Goal: Task Accomplishment & Management: Manage account settings

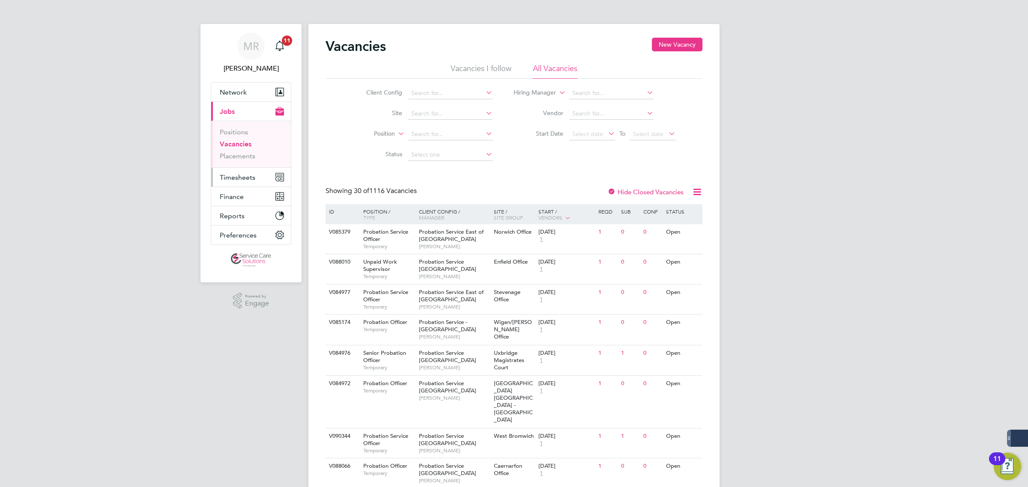
click at [230, 181] on span "Timesheets" at bounding box center [238, 177] width 36 height 8
click at [227, 150] on link "Timesheets" at bounding box center [238, 151] width 36 height 8
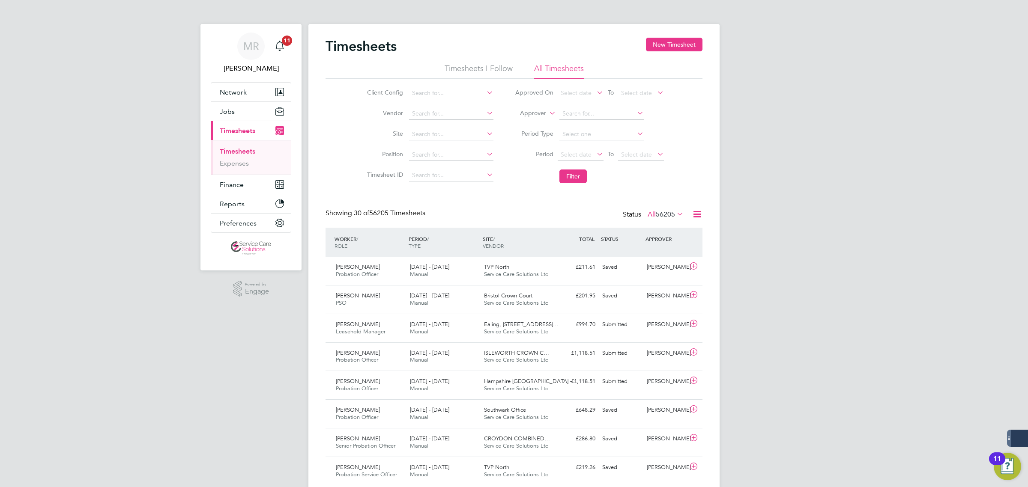
click at [529, 114] on label "Approver" at bounding box center [526, 113] width 39 height 9
click at [525, 114] on label "Approver" at bounding box center [526, 113] width 39 height 9
click at [517, 122] on li "Worker" at bounding box center [525, 123] width 42 height 11
click at [577, 115] on input at bounding box center [601, 114] width 84 height 12
click at [607, 159] on li "Kenneth Boafo-Korsah" at bounding box center [611, 161] width 106 height 12
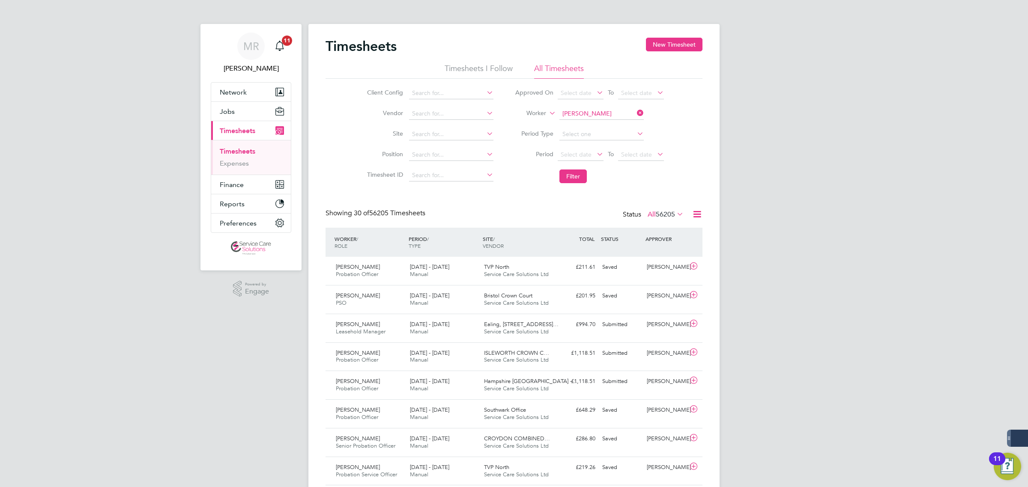
type input "[PERSON_NAME]"
click at [571, 178] on button "Filter" at bounding box center [572, 177] width 27 height 14
click at [530, 271] on div "Ealing, 113 Uxbridge Ro… Service Care Solutions Ltd" at bounding box center [517, 270] width 74 height 21
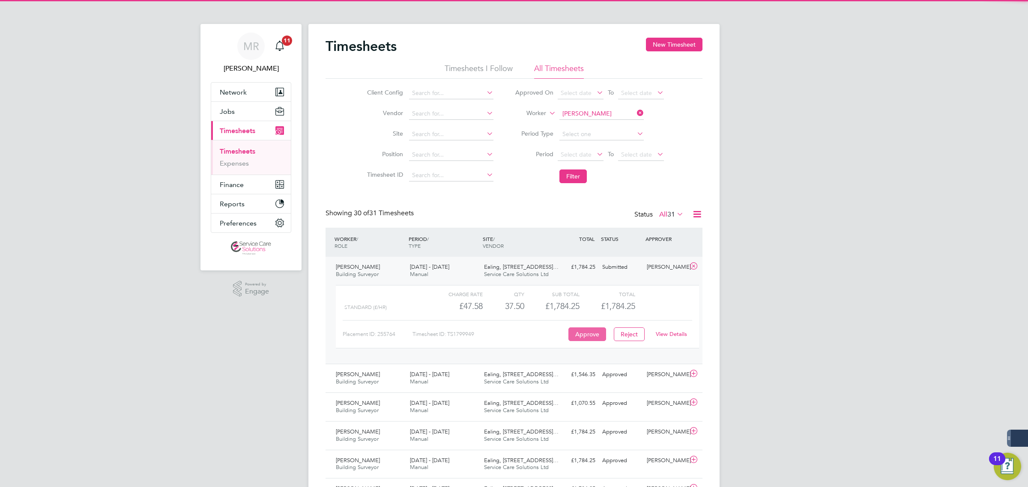
click at [586, 336] on button "Approve" at bounding box center [587, 335] width 38 height 14
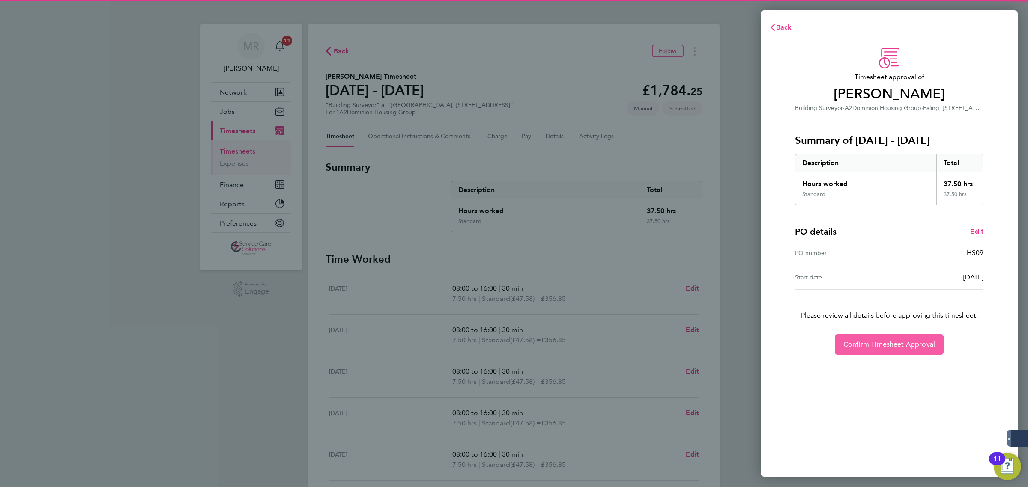
click at [865, 348] on span "Confirm Timesheet Approval" at bounding box center [889, 344] width 92 height 9
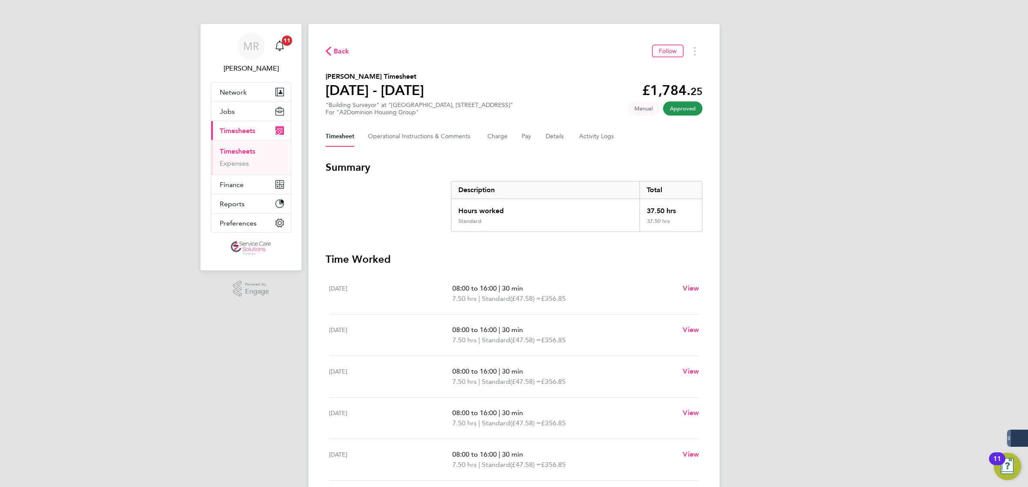
click at [247, 154] on link "Timesheets" at bounding box center [238, 151] width 36 height 8
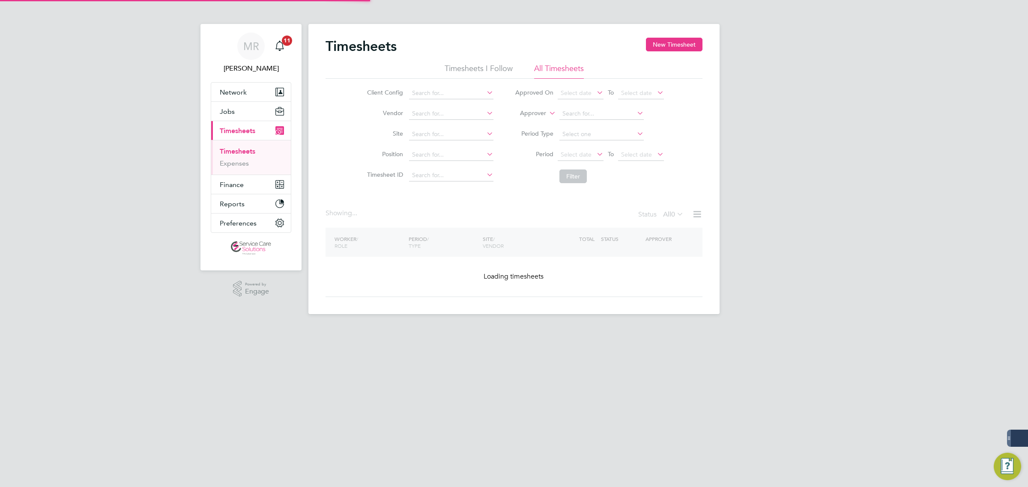
click at [538, 114] on label "Approver" at bounding box center [526, 113] width 39 height 9
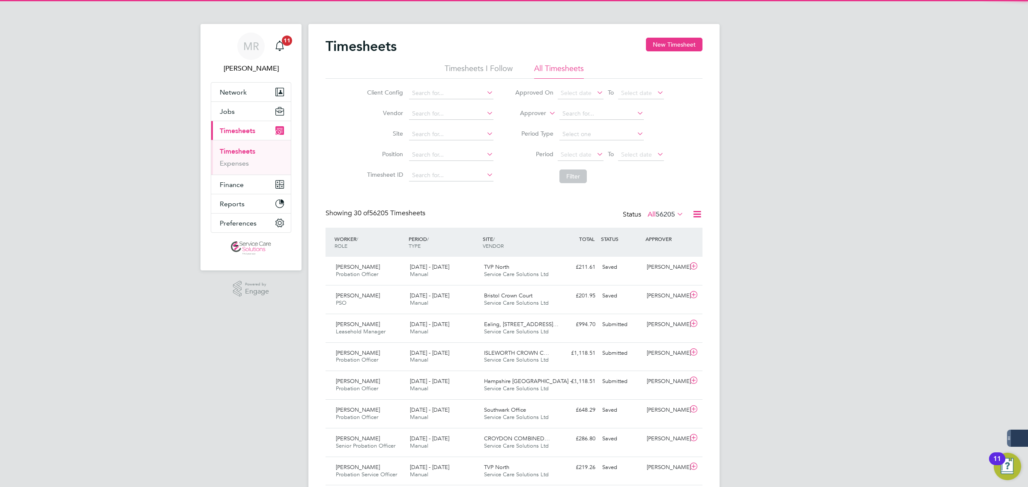
click at [530, 116] on label "Approver" at bounding box center [526, 113] width 39 height 9
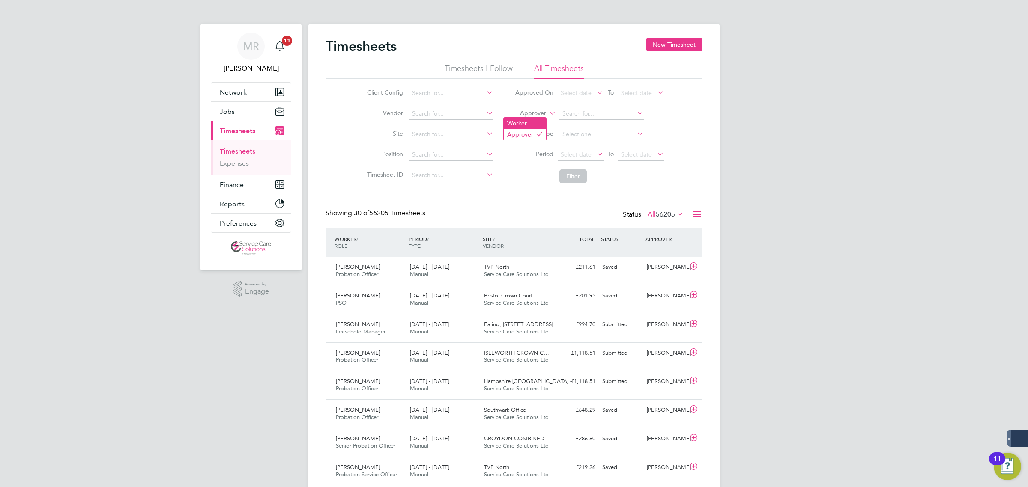
click at [527, 125] on li "Worker" at bounding box center [525, 123] width 42 height 11
click at [588, 118] on input at bounding box center [601, 114] width 84 height 12
click at [601, 123] on li "Trevis cia Phillip" at bounding box center [615, 125] width 115 height 12
type input "Treviscia Phillip"
click at [579, 176] on button "Filter" at bounding box center [572, 177] width 27 height 14
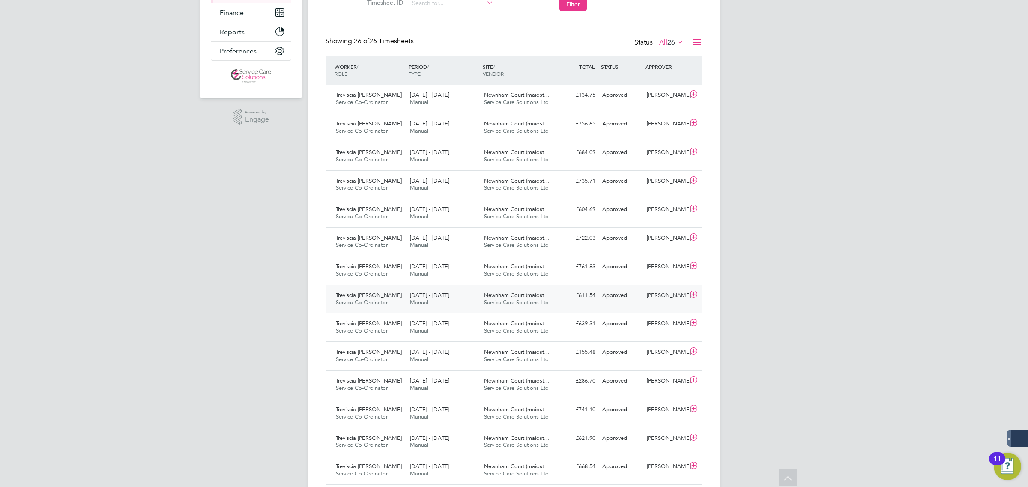
scroll to position [107, 0]
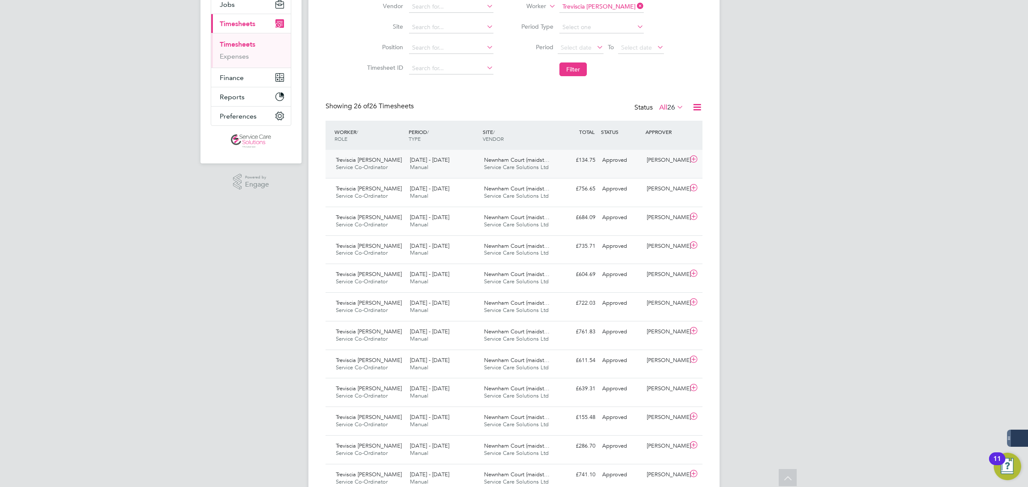
click at [568, 170] on div "Treviscia Phillip Service Co-Ordinator 15 - 21 Jul 2024 15 - 21 Jul 2024 Manual…" at bounding box center [513, 164] width 377 height 28
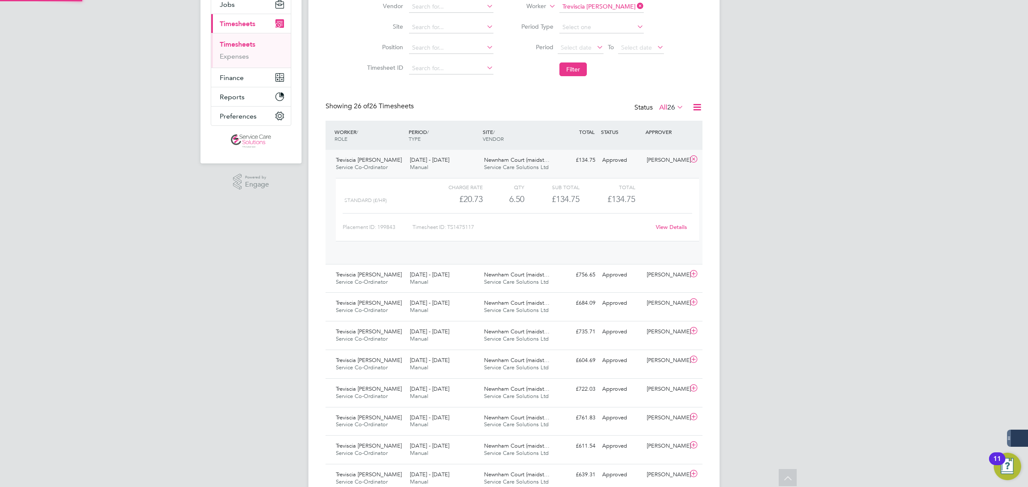
scroll to position [14, 83]
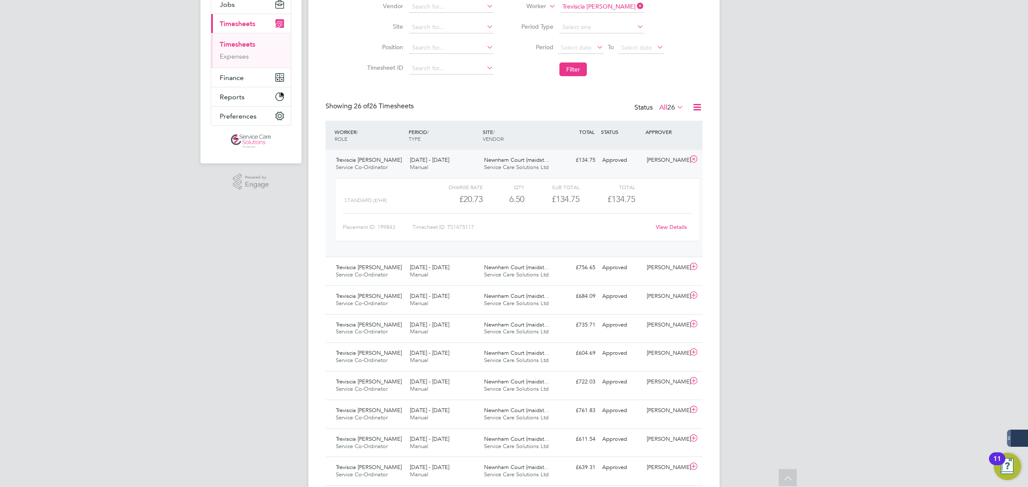
click at [683, 228] on link "View Details" at bounding box center [671, 227] width 31 height 7
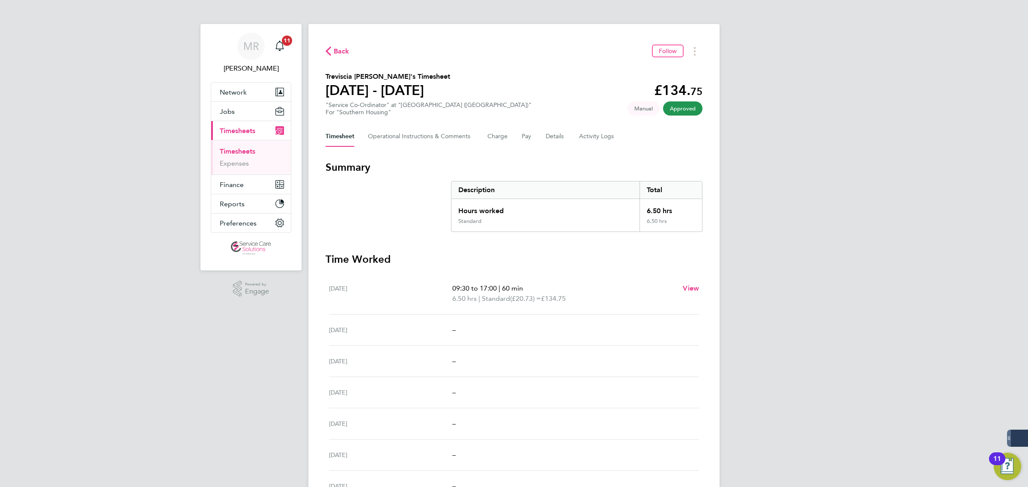
click at [231, 152] on link "Timesheets" at bounding box center [238, 151] width 36 height 8
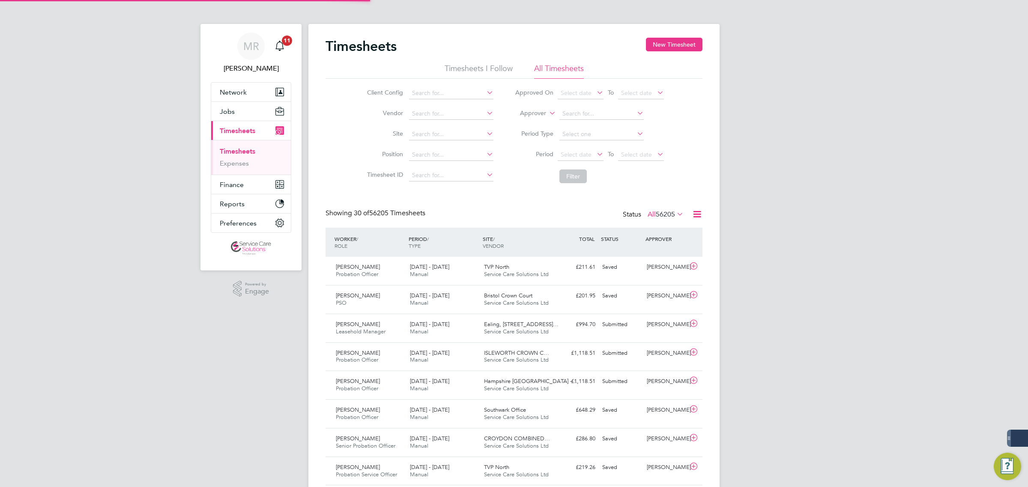
click at [536, 115] on label "Approver" at bounding box center [526, 113] width 39 height 9
click at [530, 128] on li "Worker" at bounding box center [525, 123] width 42 height 11
click at [547, 115] on icon at bounding box center [547, 111] width 0 height 8
click at [565, 113] on input at bounding box center [601, 114] width 84 height 12
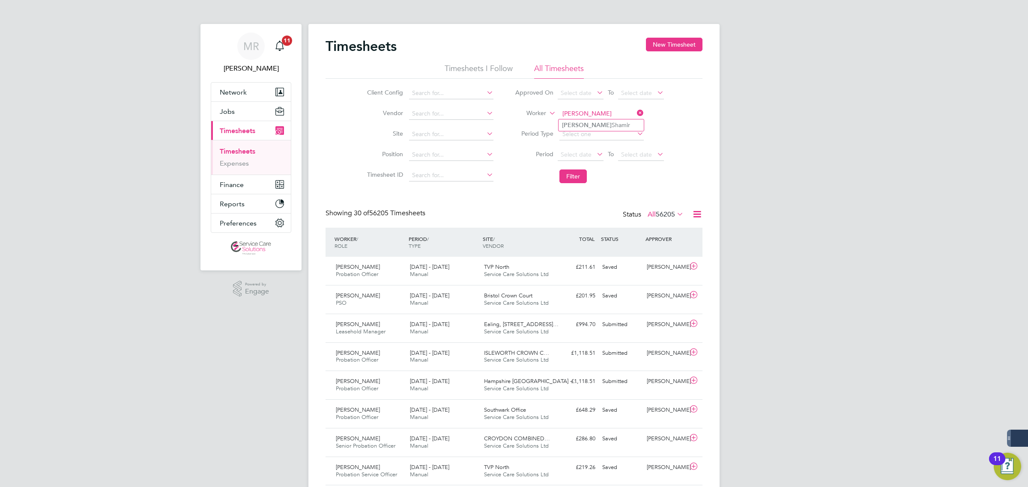
click at [585, 118] on input "sahil" at bounding box center [601, 114] width 84 height 12
click at [585, 123] on li "Sahil Shamir" at bounding box center [600, 125] width 85 height 12
type input "Sahil Shamir"
click at [570, 179] on button "Filter" at bounding box center [572, 177] width 27 height 14
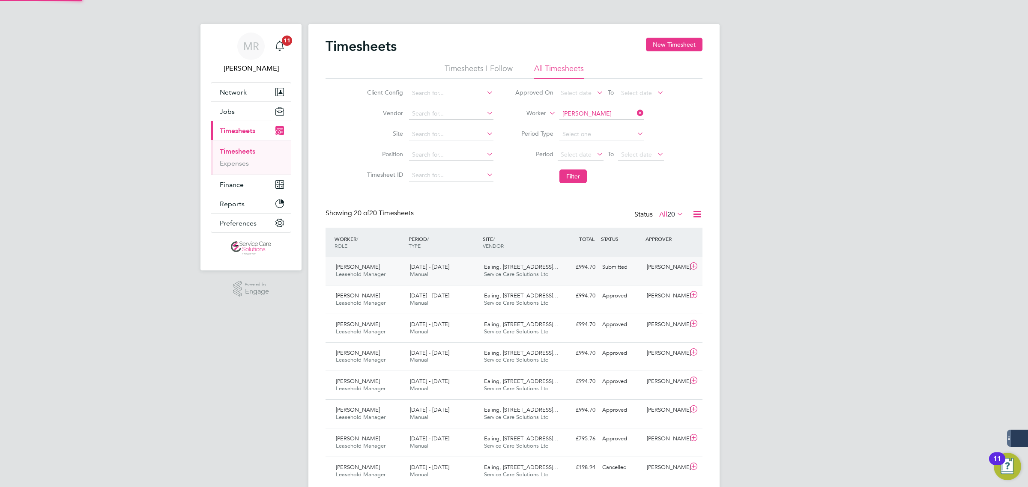
click at [568, 273] on div "£994.70 Submitted" at bounding box center [576, 267] width 45 height 14
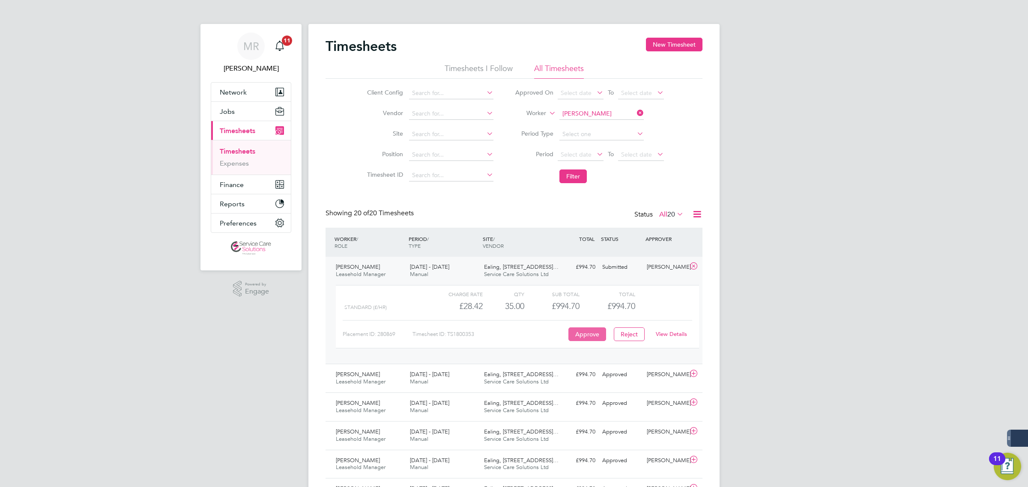
click at [596, 334] on button "Approve" at bounding box center [587, 335] width 38 height 14
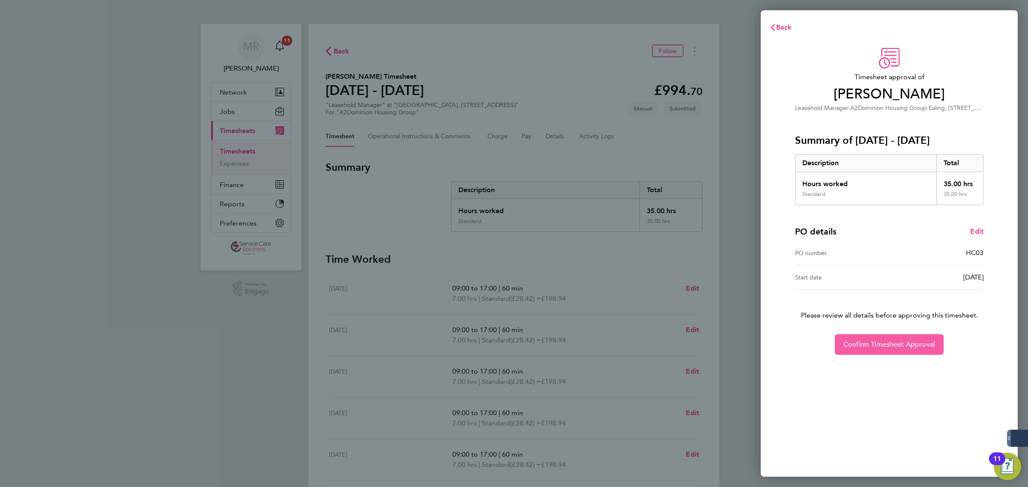
click at [857, 346] on span "Confirm Timesheet Approval" at bounding box center [889, 344] width 92 height 9
